Goal: Information Seeking & Learning: Understand process/instructions

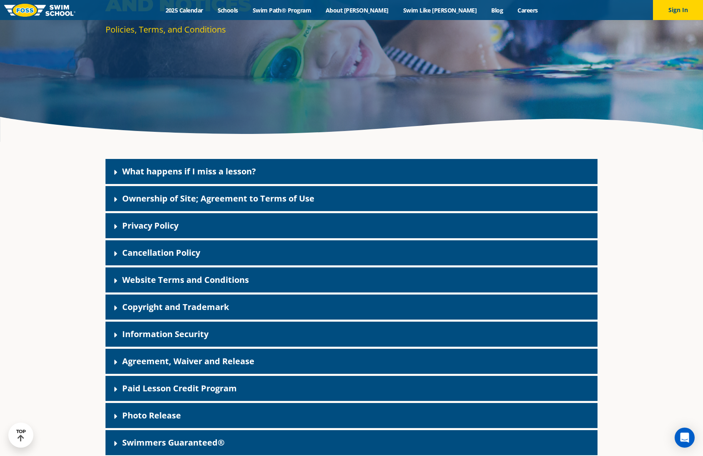
click at [123, 173] on link "What happens if I miss a lesson?" at bounding box center [189, 171] width 134 height 11
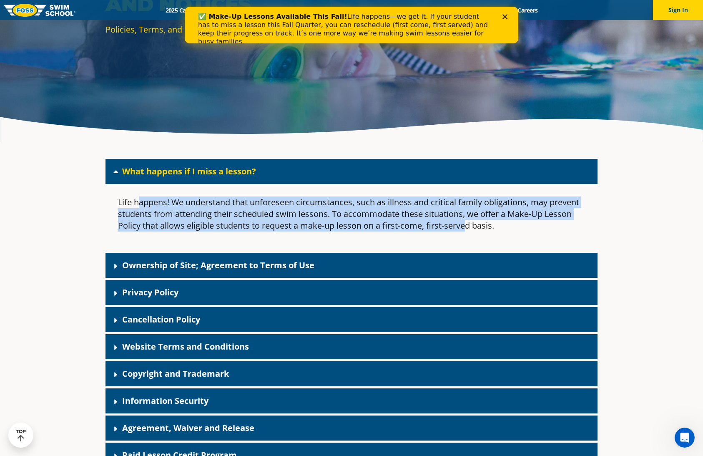
drag, startPoint x: 138, startPoint y: 202, endPoint x: 466, endPoint y: 221, distance: 328.4
click at [466, 221] on p "Life happens! We understand that unforeseen circumstances, such as illness and …" at bounding box center [351, 213] width 467 height 35
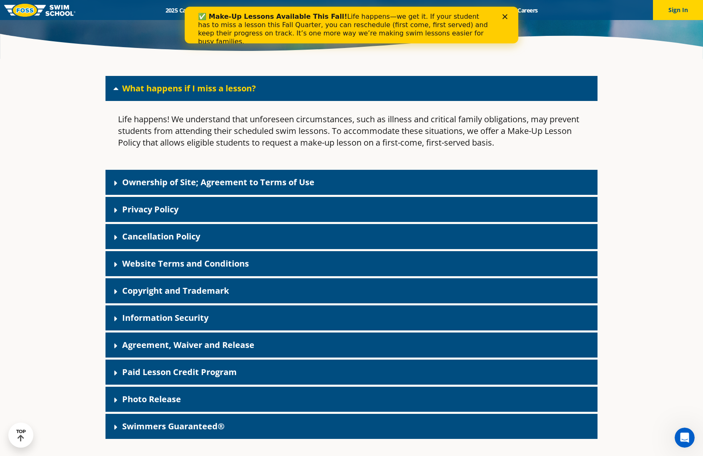
scroll to position [261, 0]
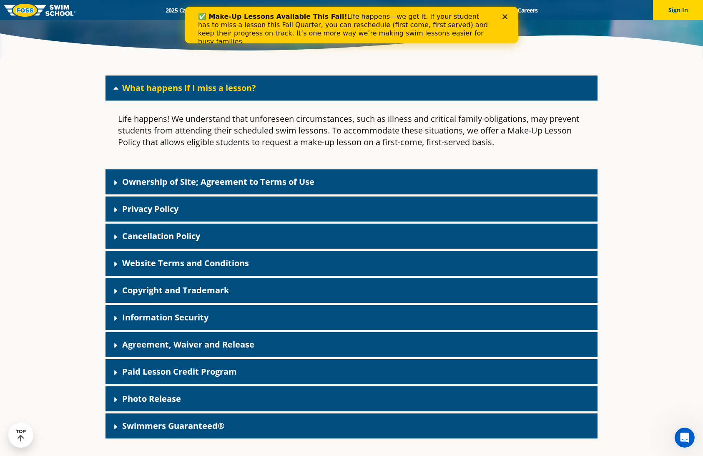
click at [113, 236] on icon at bounding box center [116, 237] width 8 height 8
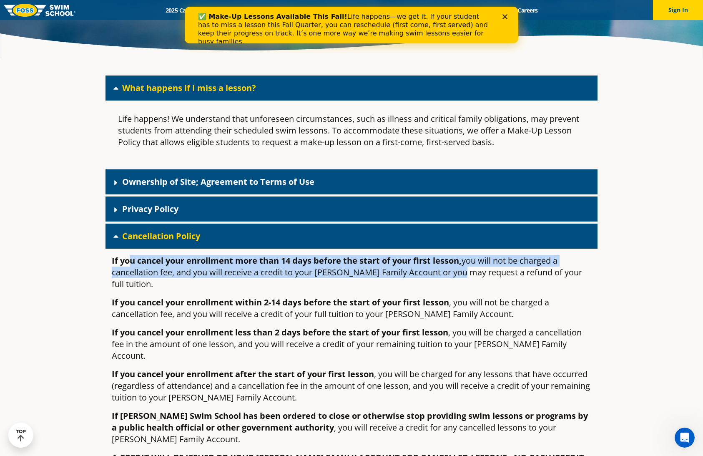
drag, startPoint x: 131, startPoint y: 264, endPoint x: 460, endPoint y: 272, distance: 329.1
click at [460, 272] on p "If you cancel your enrollment more than 14 days before the start of your first …" at bounding box center [352, 272] width 480 height 35
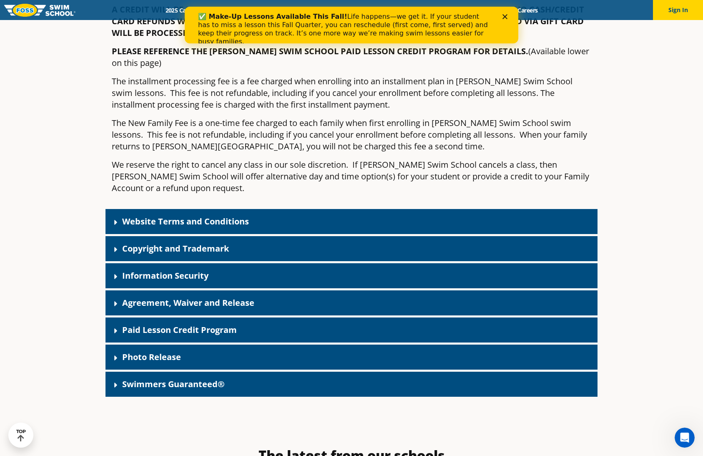
scroll to position [719, 0]
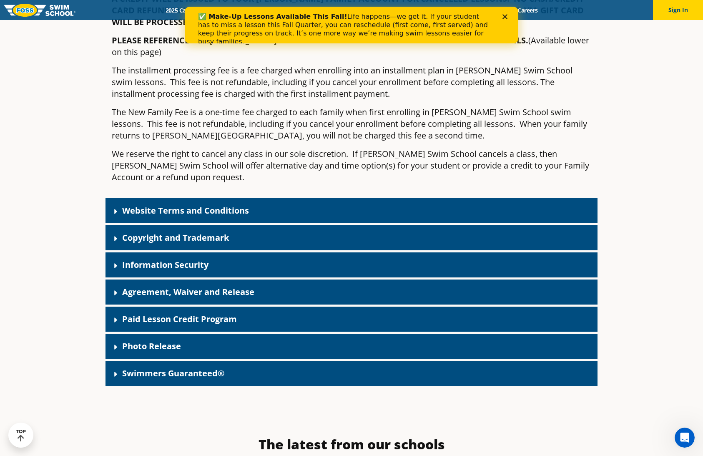
click at [141, 259] on link "Information Security" at bounding box center [165, 264] width 86 height 11
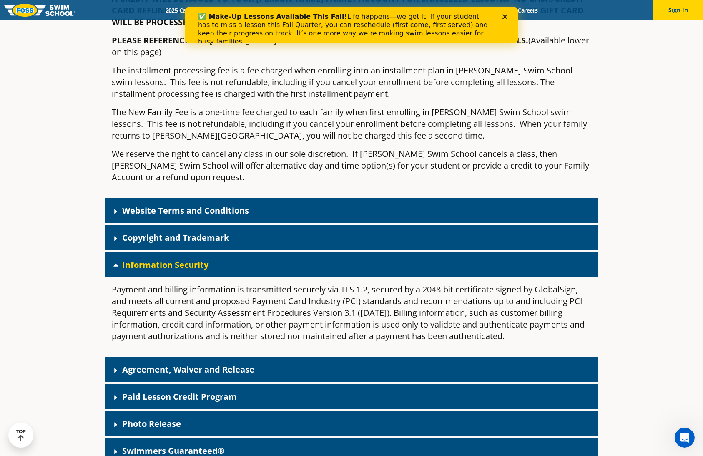
click at [126, 364] on link "Agreement, Waiver and Release" at bounding box center [188, 369] width 132 height 11
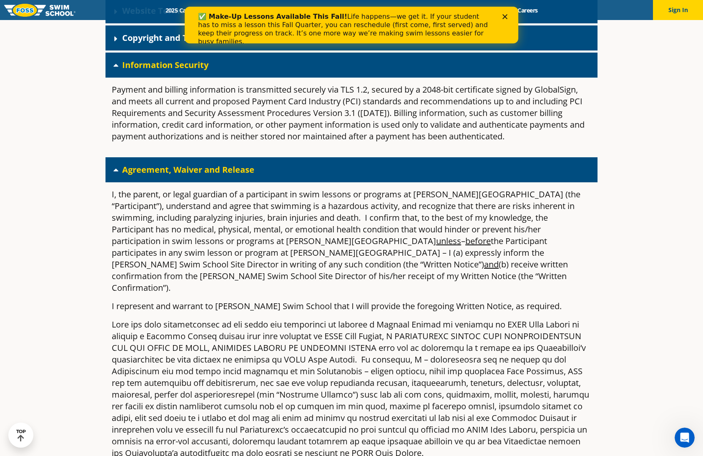
scroll to position [928, 0]
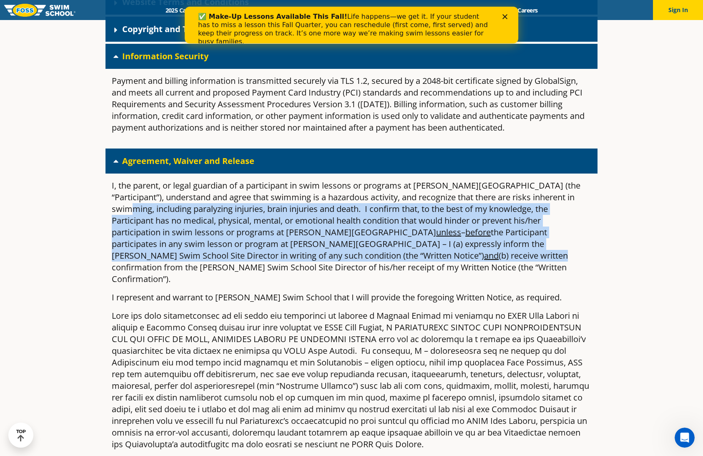
drag, startPoint x: 140, startPoint y: 183, endPoint x: 179, endPoint y: 234, distance: 63.3
click at [179, 234] on p "I, the parent, or legal guardian of a participant in swim lessons or programs a…" at bounding box center [352, 232] width 480 height 105
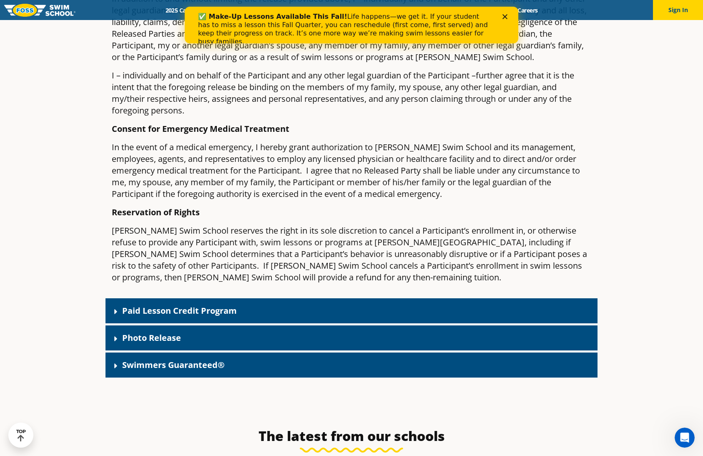
scroll to position [1637, 0]
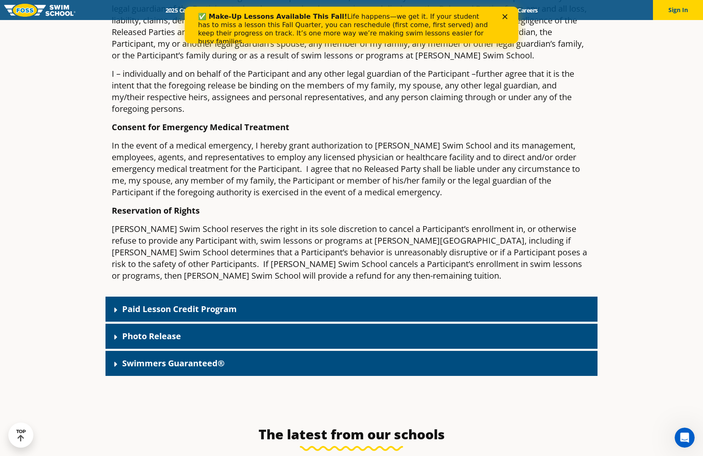
click at [208, 297] on div "Paid Lesson Credit Program" at bounding box center [352, 309] width 492 height 25
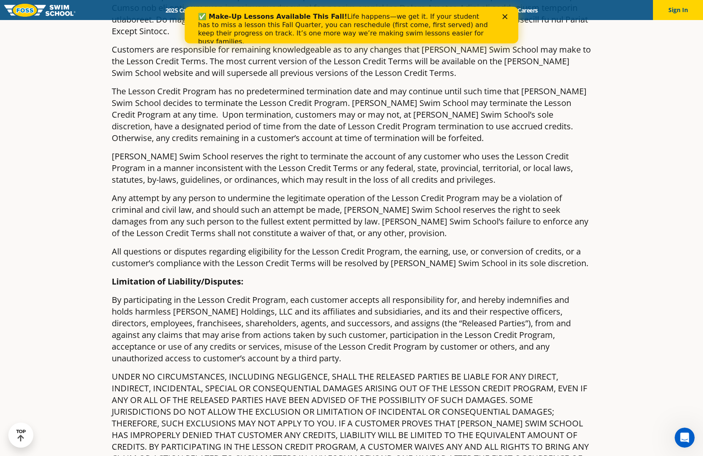
scroll to position [3305, 0]
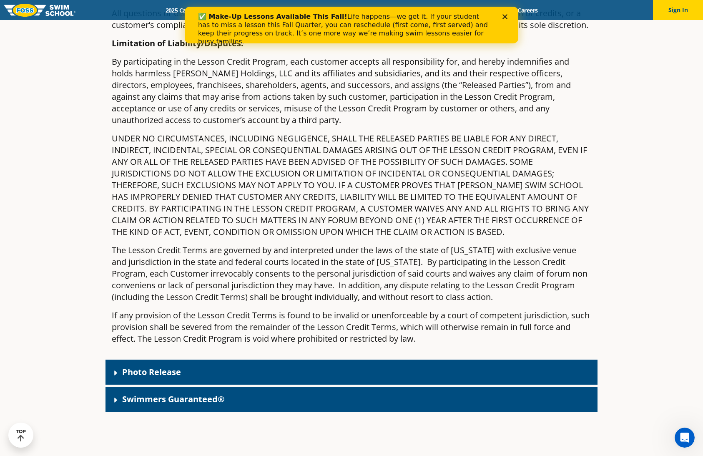
click at [150, 387] on div "Swimmers Guaranteed®" at bounding box center [352, 399] width 492 height 25
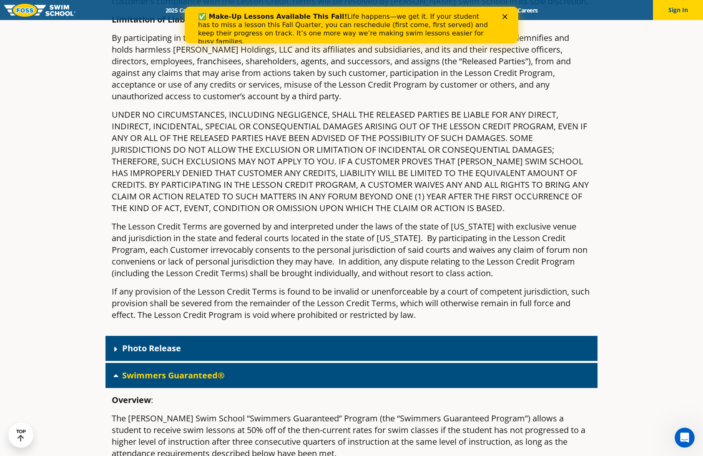
scroll to position [3347, 0]
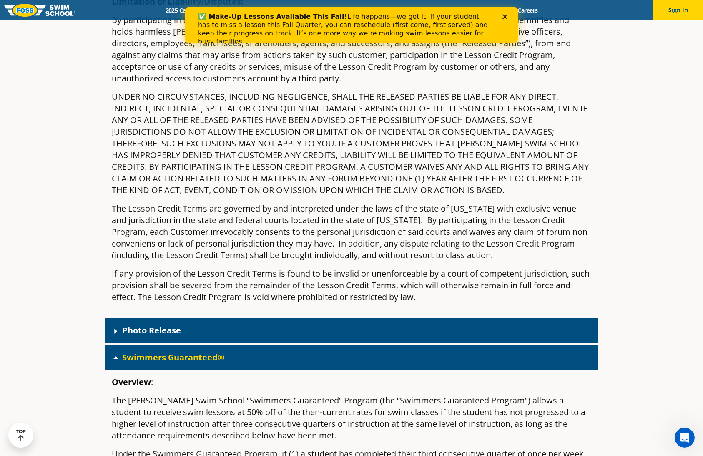
click at [151, 324] on link "Photo Release" at bounding box center [151, 329] width 59 height 11
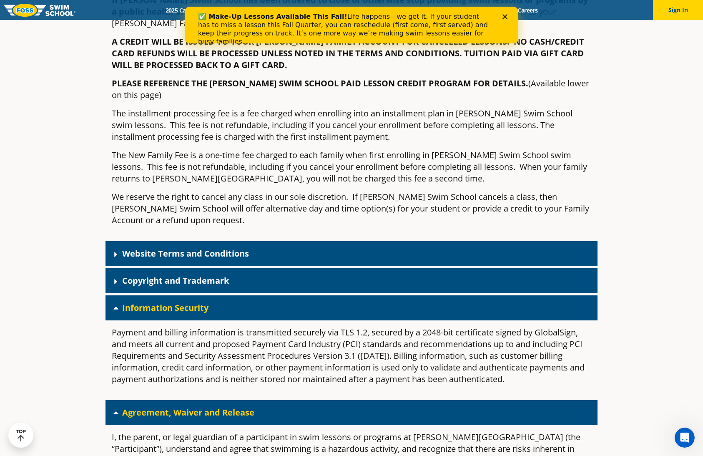
scroll to position [667, 0]
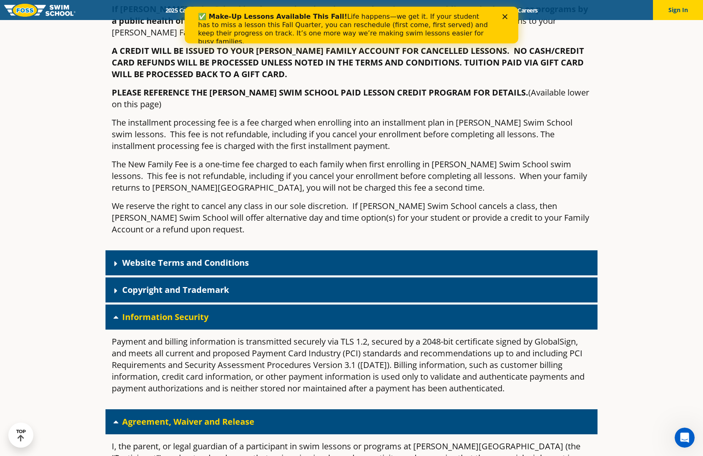
click at [175, 257] on link "Website Terms and Conditions" at bounding box center [185, 262] width 127 height 11
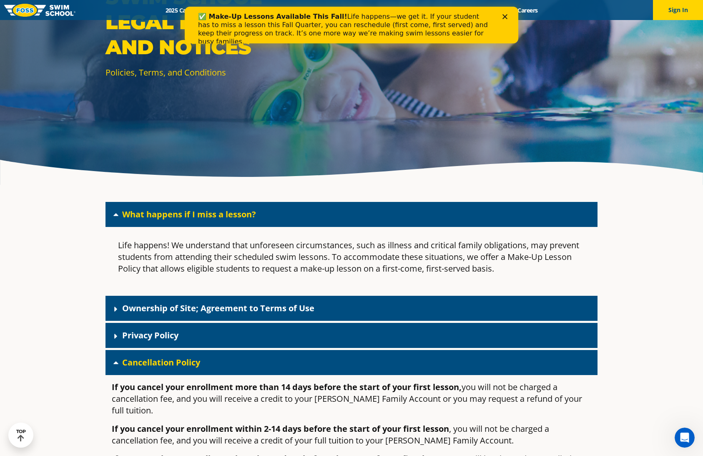
scroll to position [146, 0]
